Goal: Navigation & Orientation: Find specific page/section

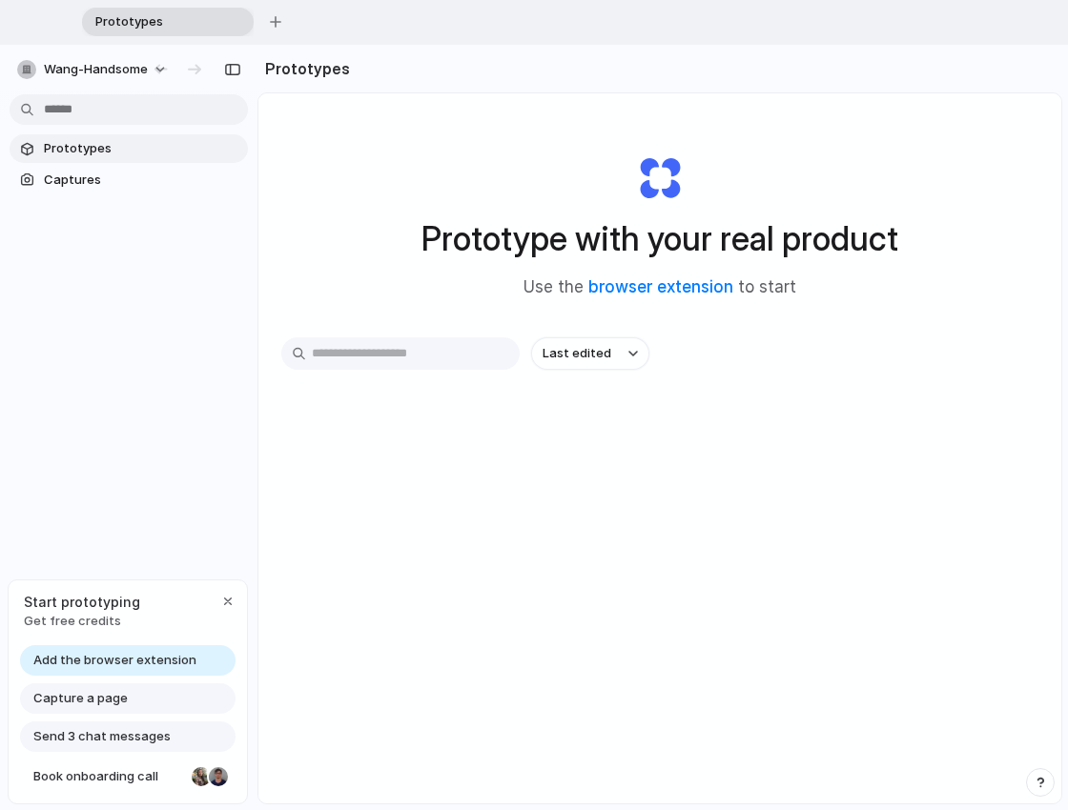
click at [357, 355] on input "text" at bounding box center [400, 353] width 238 height 32
click at [95, 152] on span "Prototypes" at bounding box center [142, 148] width 196 height 19
click at [79, 194] on div "Prototypes Captures" at bounding box center [128, 244] width 257 height 399
click at [79, 186] on span "Captures" at bounding box center [142, 180] width 196 height 19
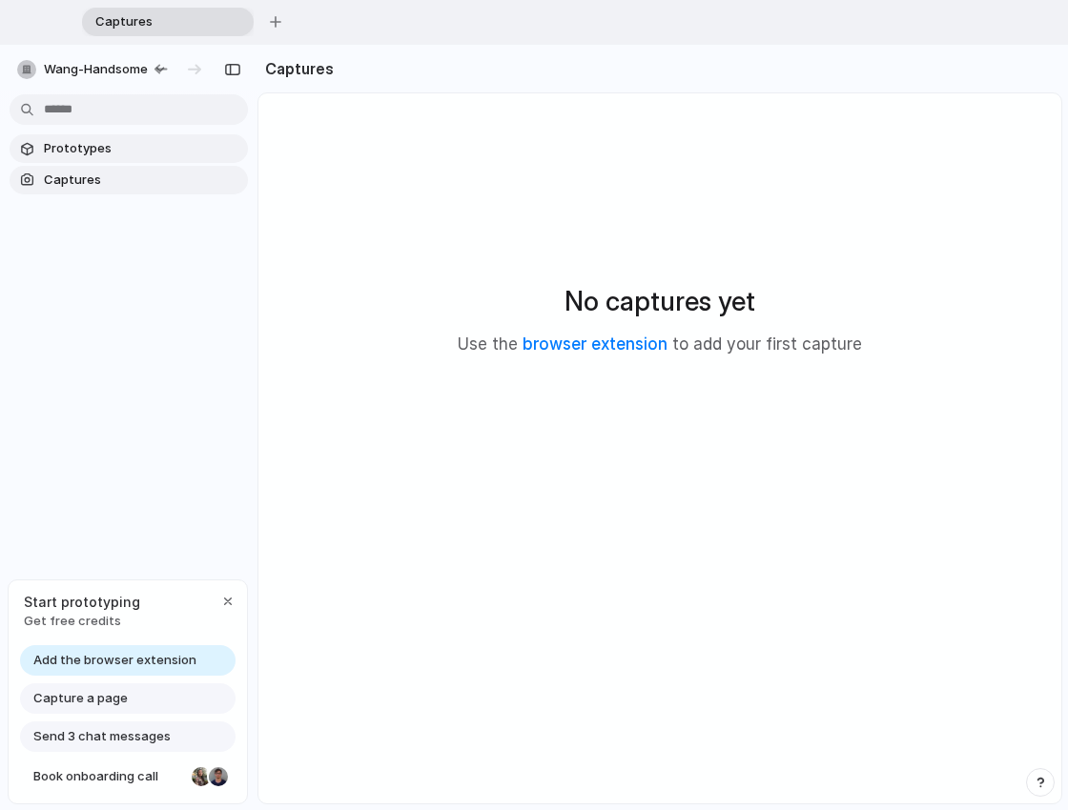
click at [80, 153] on span "Prototypes" at bounding box center [142, 148] width 196 height 19
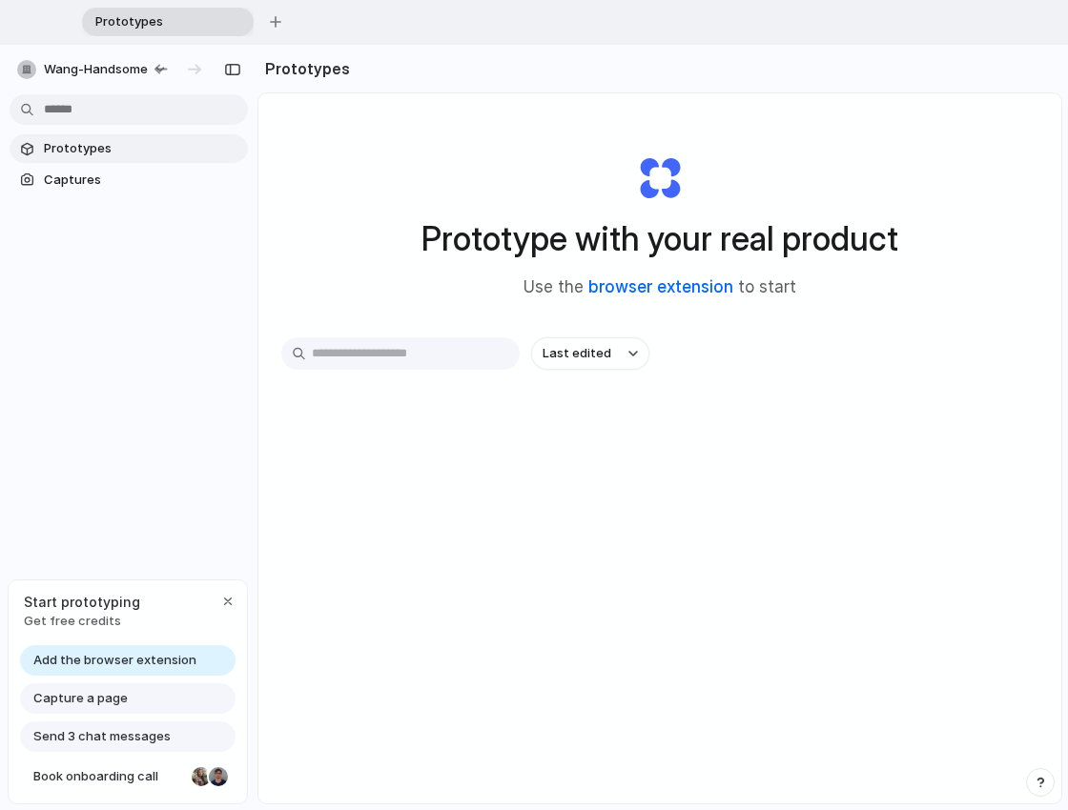
click at [657, 295] on link "browser extension" at bounding box center [660, 286] width 145 height 19
